Goal: Task Accomplishment & Management: Manage account settings

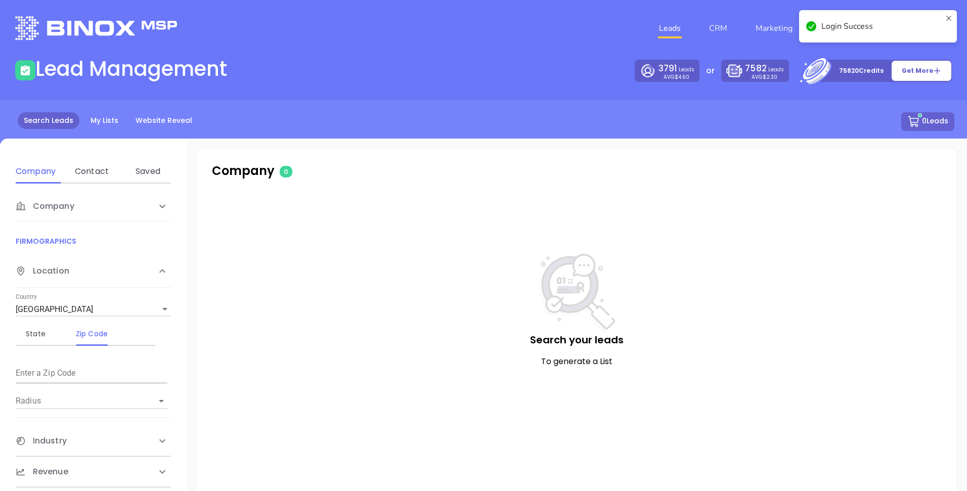
click at [952, 22] on icon at bounding box center [948, 26] width 8 height 24
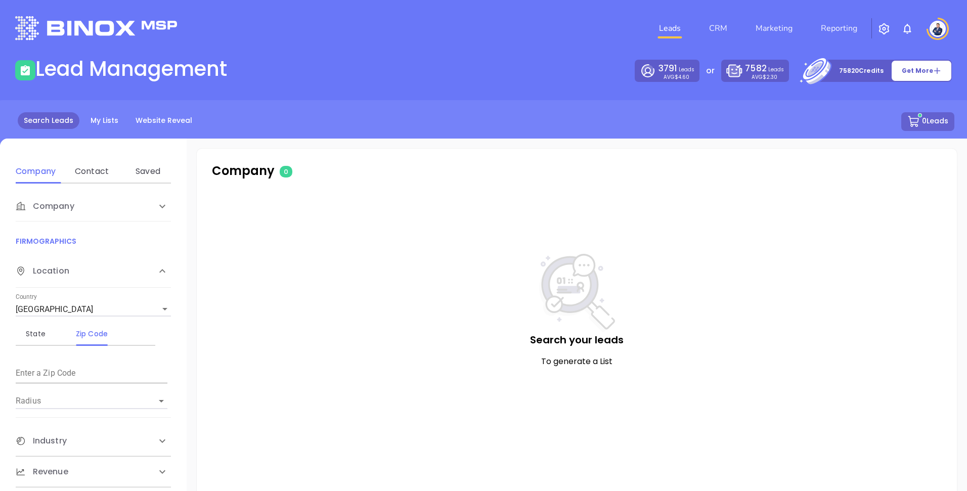
click at [913, 30] on div "Leads CRM Marketing Reporting" at bounding box center [641, 28] width 632 height 36
click at [908, 29] on img at bounding box center [907, 29] width 12 height 12
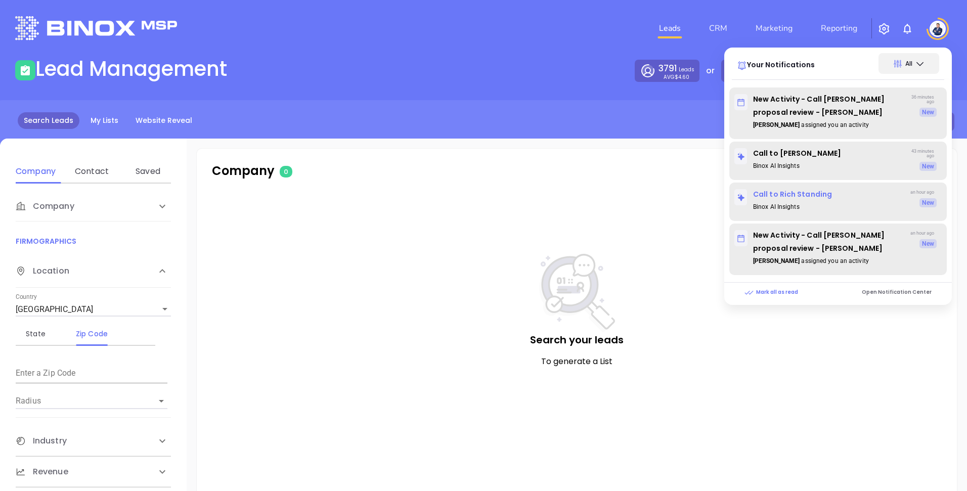
click at [808, 197] on p "Call to Rich Standing" at bounding box center [820, 194] width 173 height 13
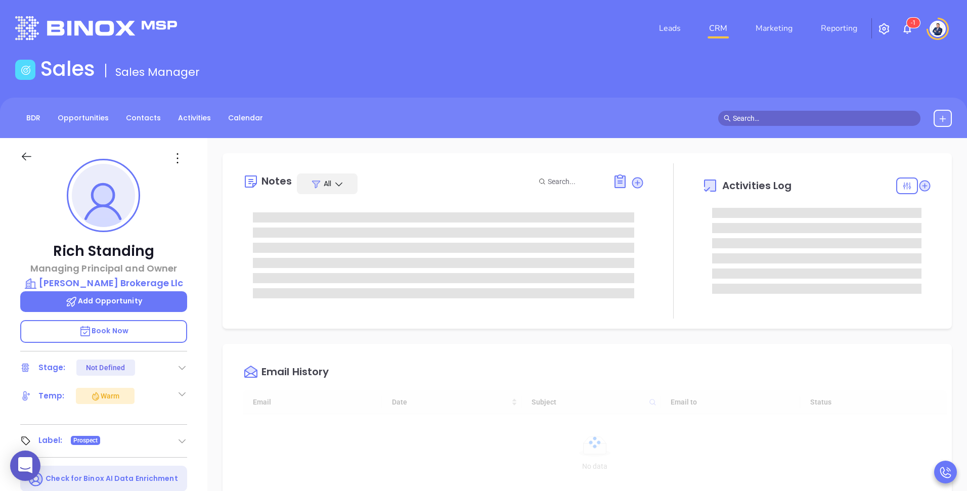
type input "[DATE]"
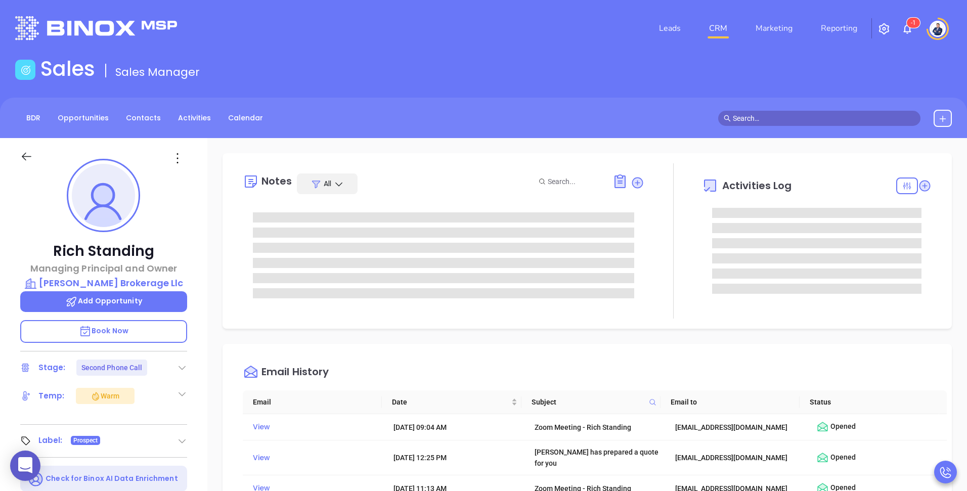
type input "[PERSON_NAME]"
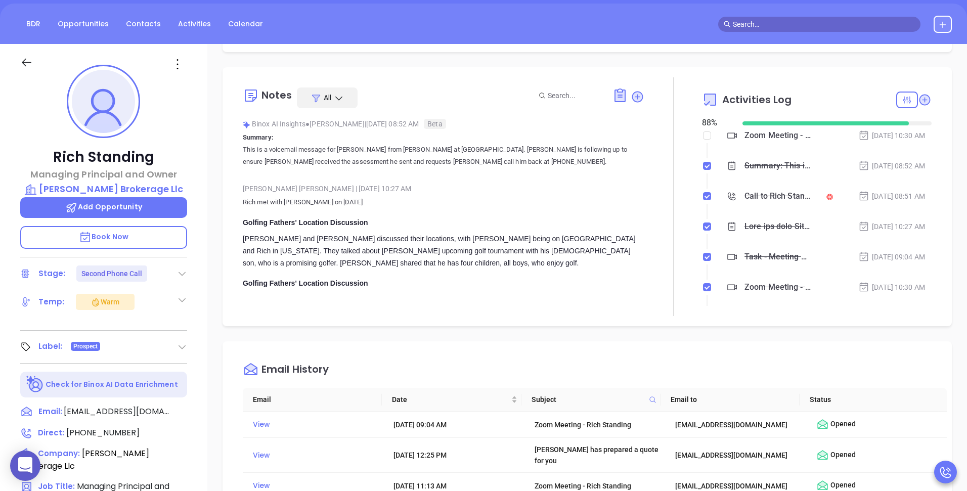
scroll to position [0, 0]
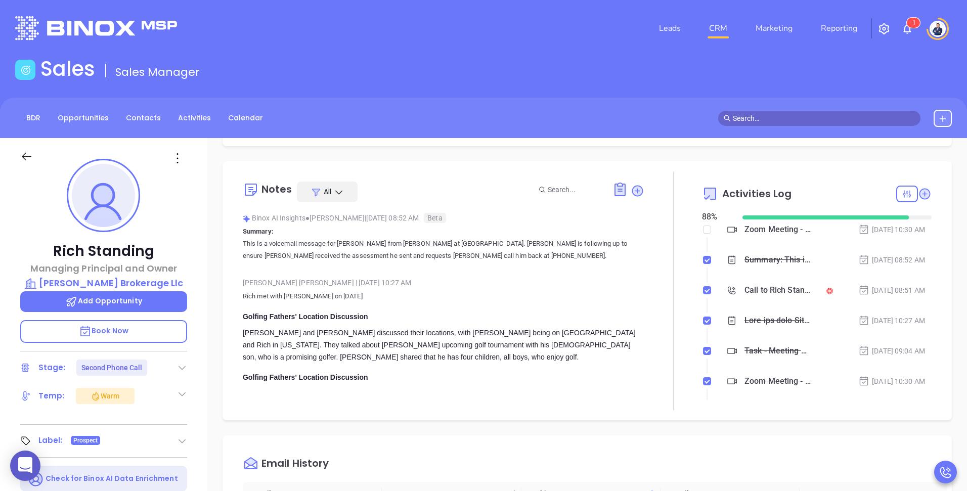
click at [908, 33] on img at bounding box center [907, 29] width 12 height 12
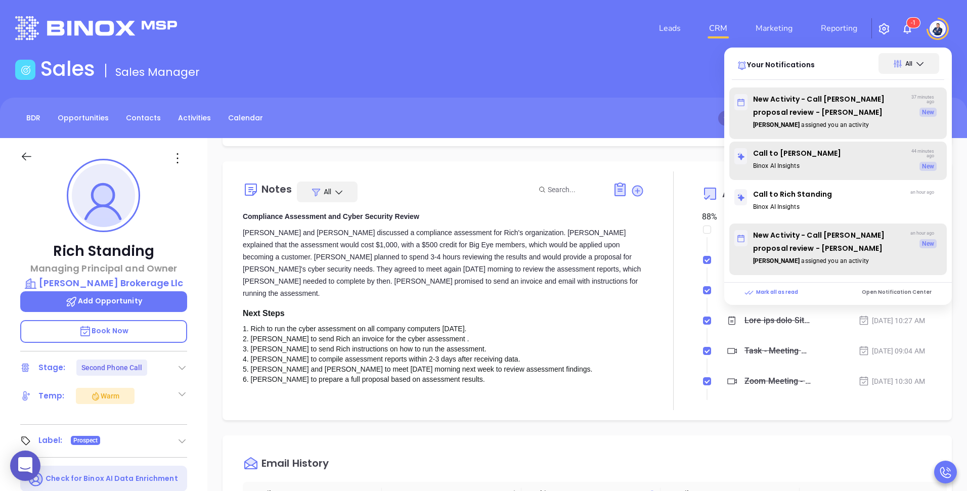
scroll to position [220, 0]
